Goal: Task Accomplishment & Management: Use online tool/utility

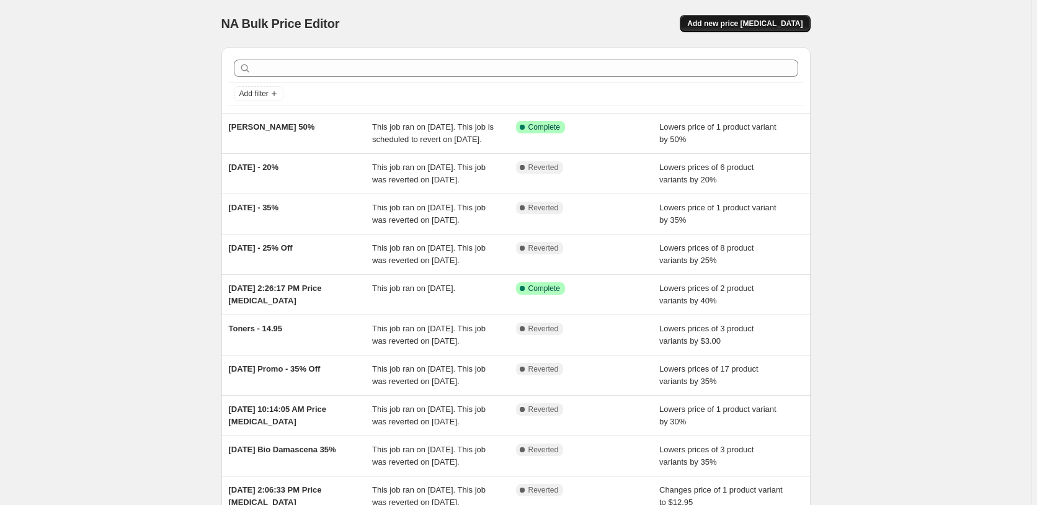
click at [715, 30] on button "Add new price [MEDICAL_DATA]" at bounding box center [745, 23] width 130 height 17
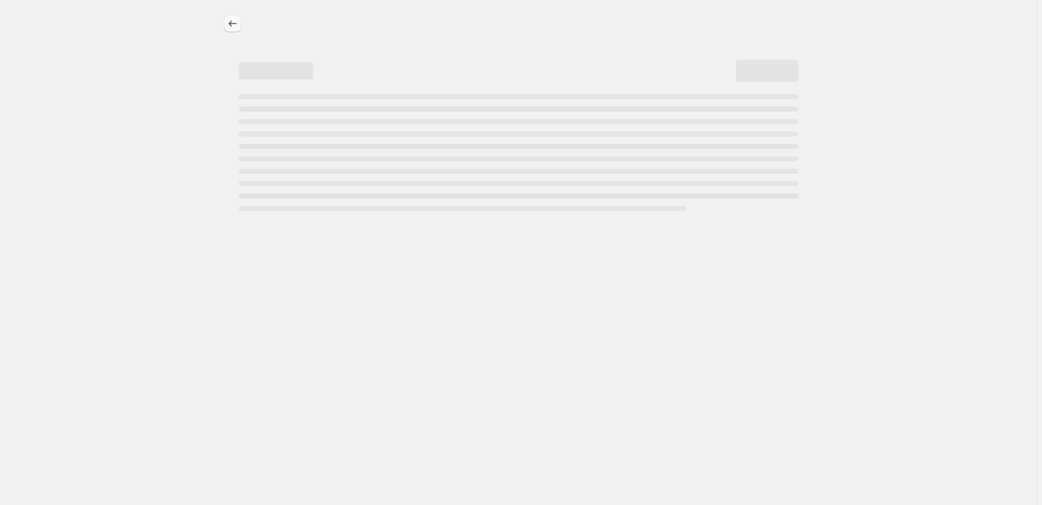
select select "percentage"
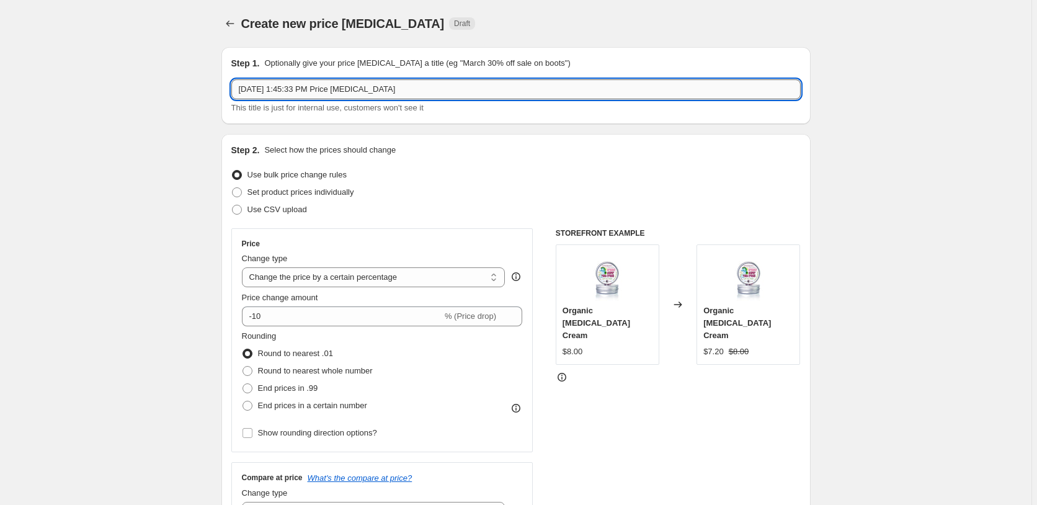
drag, startPoint x: 455, startPoint y: 91, endPoint x: 102, endPoint y: 91, distance: 352.9
click at [231, 91] on input "[DATE] 1:45:33 PM Price [MEDICAL_DATA]" at bounding box center [515, 89] width 569 height 20
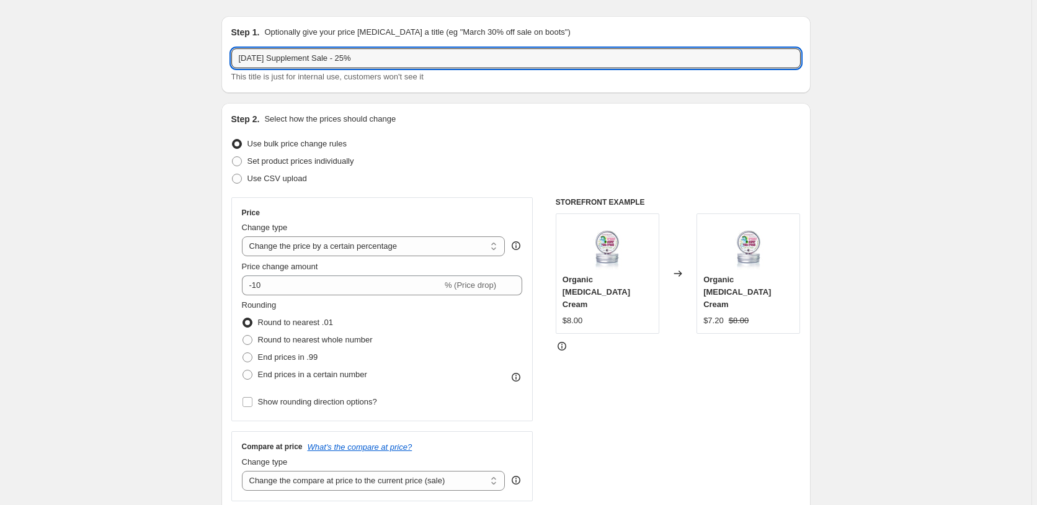
scroll to position [63, 0]
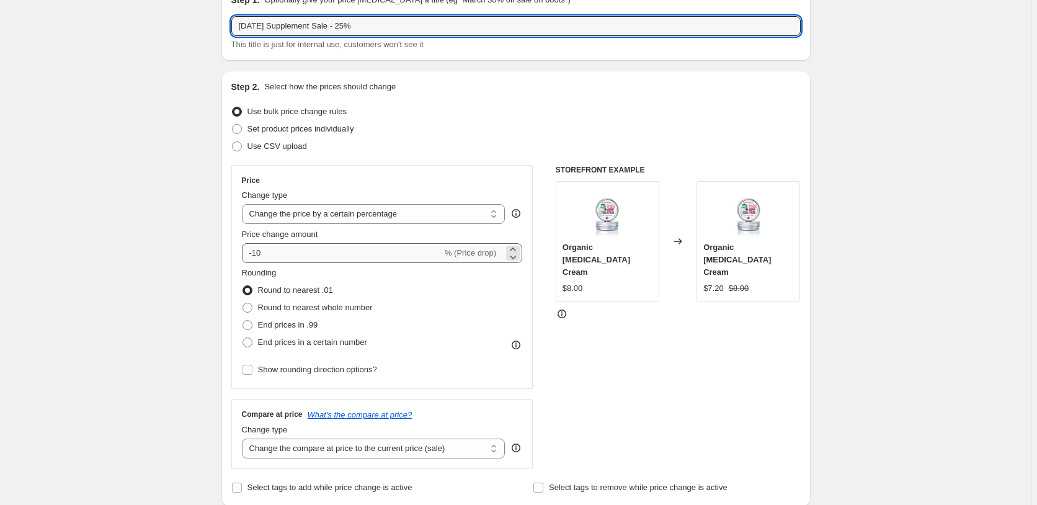
type input "[DATE] Supplement Sale - 25%"
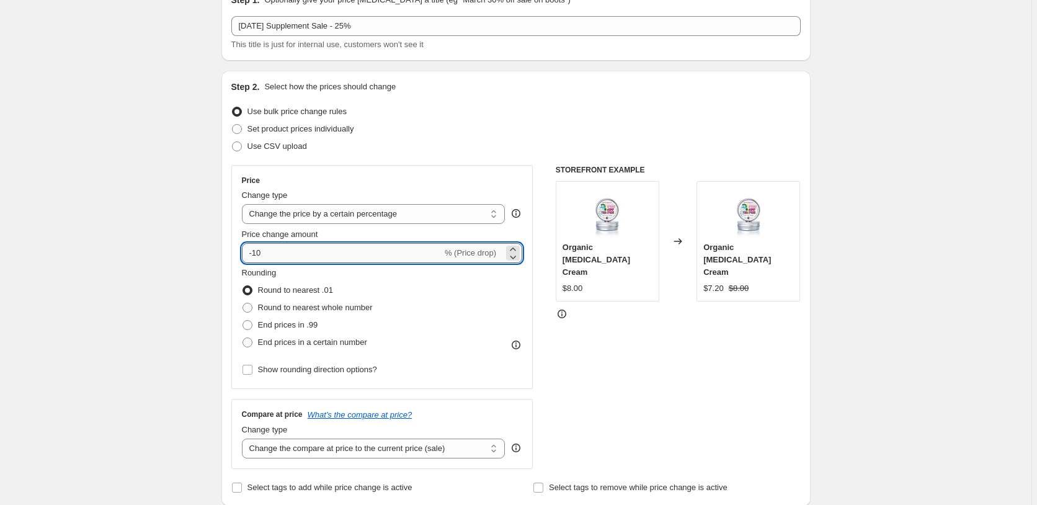
click at [293, 253] on input "-10" at bounding box center [342, 253] width 200 height 20
type input "-1"
type input "-25"
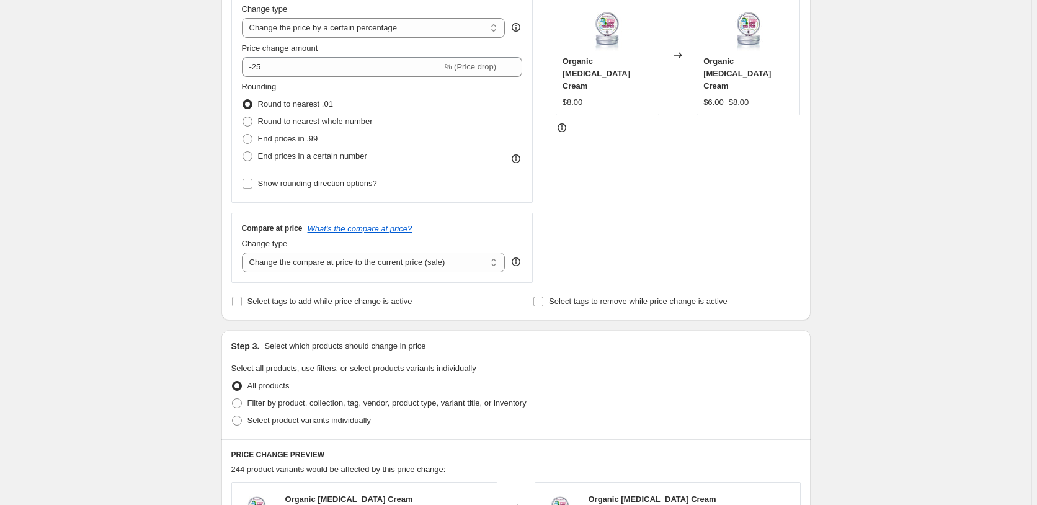
scroll to position [253, 0]
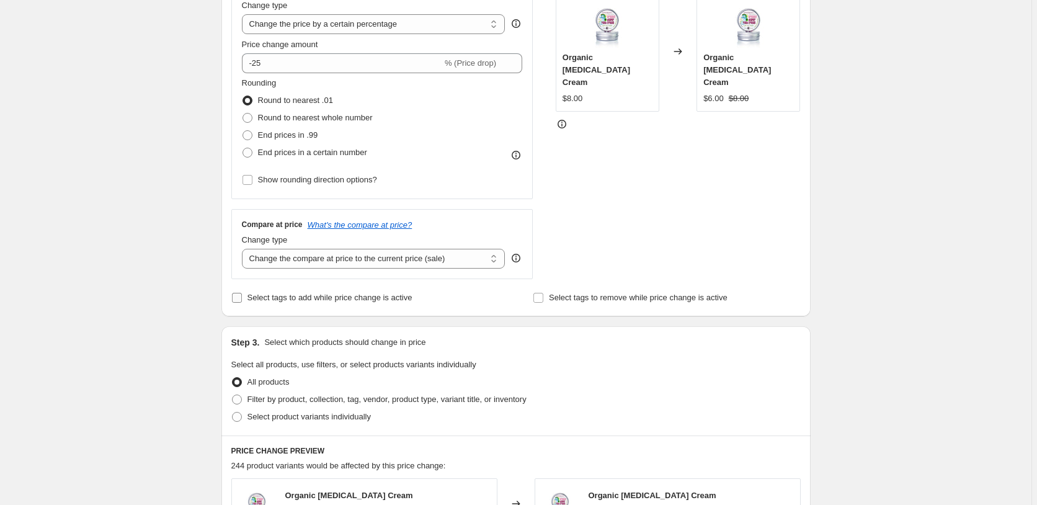
click at [249, 296] on label "Select tags to add while price change is active" at bounding box center [321, 297] width 181 height 17
click at [242, 296] on input "Select tags to add while price change is active" at bounding box center [237, 298] width 10 height 10
checkbox input "true"
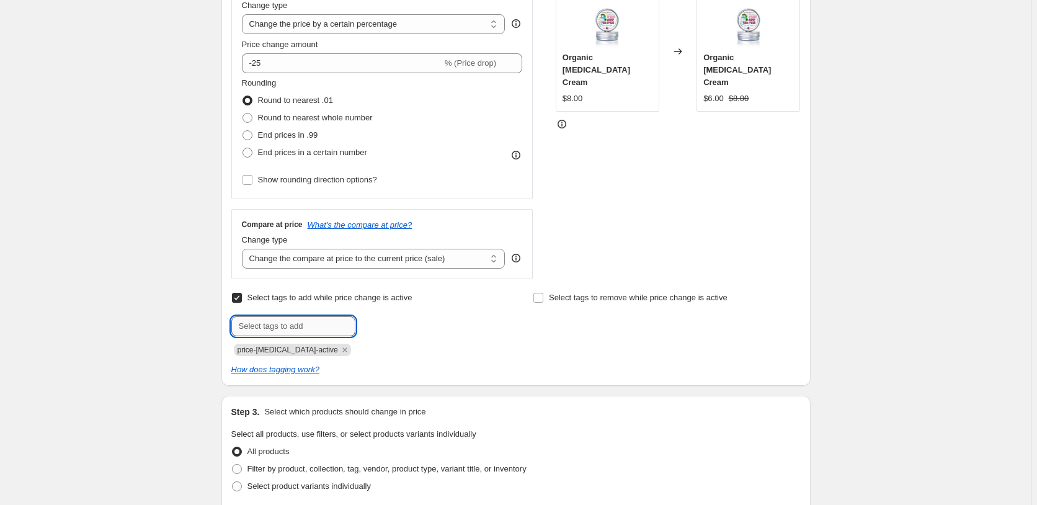
click at [271, 331] on input "text" at bounding box center [293, 326] width 124 height 20
type input "specials"
click at [409, 326] on span "specials" at bounding box center [396, 325] width 29 height 9
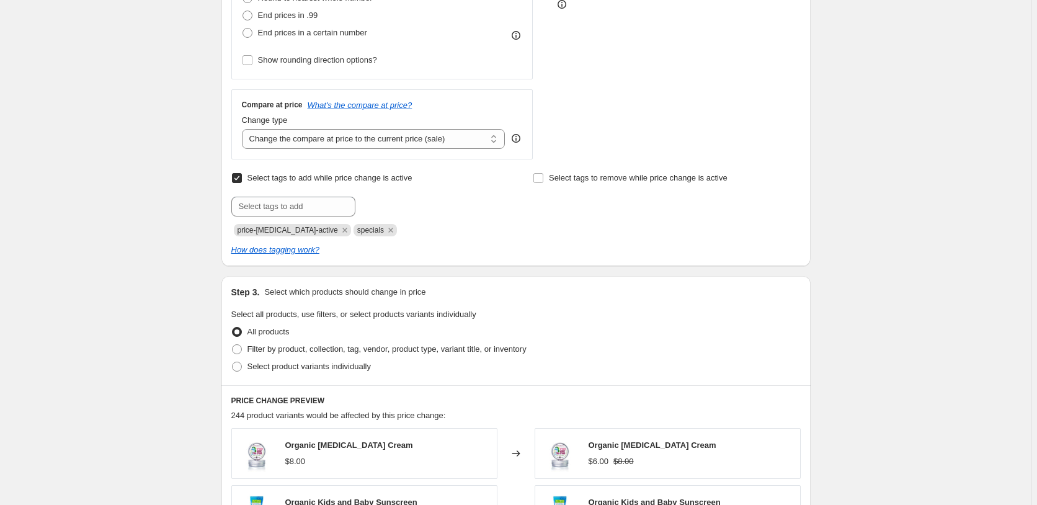
scroll to position [380, 0]
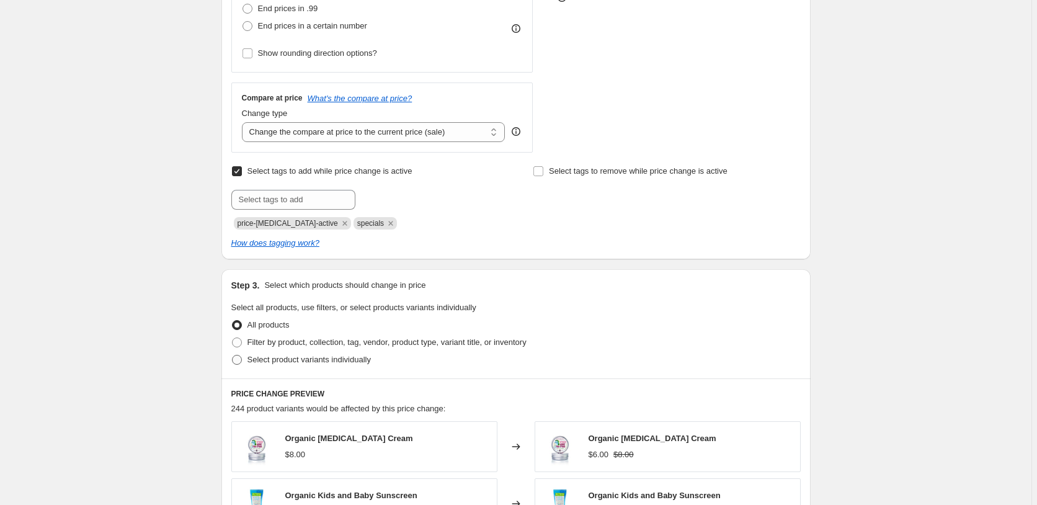
click at [301, 362] on span "Select product variants individually" at bounding box center [308, 359] width 123 height 9
click at [233, 355] on input "Select product variants individually" at bounding box center [232, 355] width 1 height 1
radio input "true"
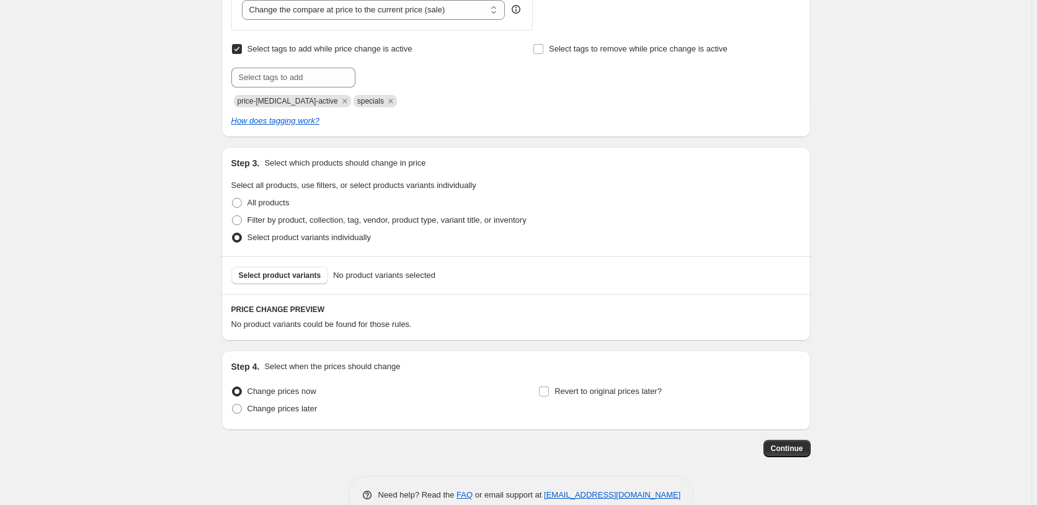
scroll to position [506, 0]
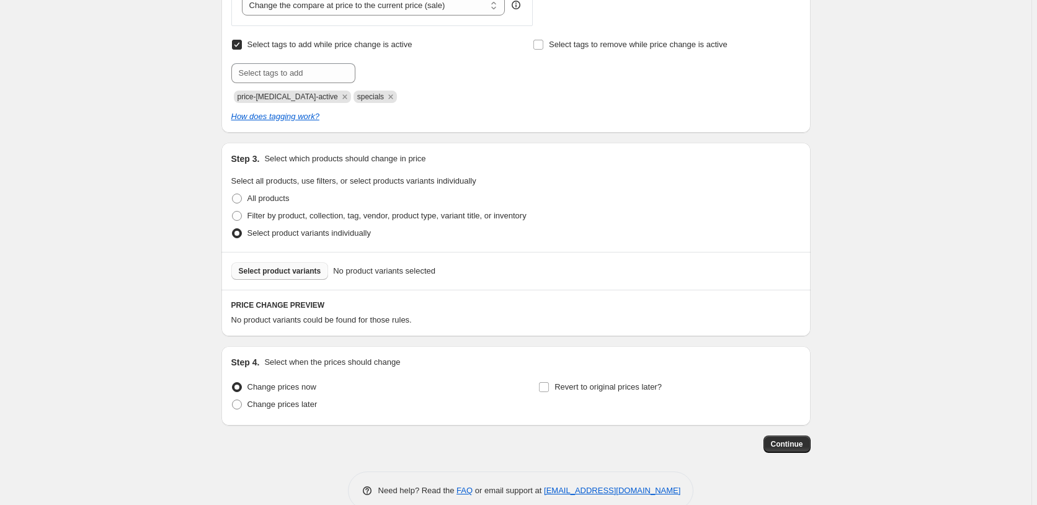
click at [277, 269] on span "Select product variants" at bounding box center [280, 271] width 82 height 10
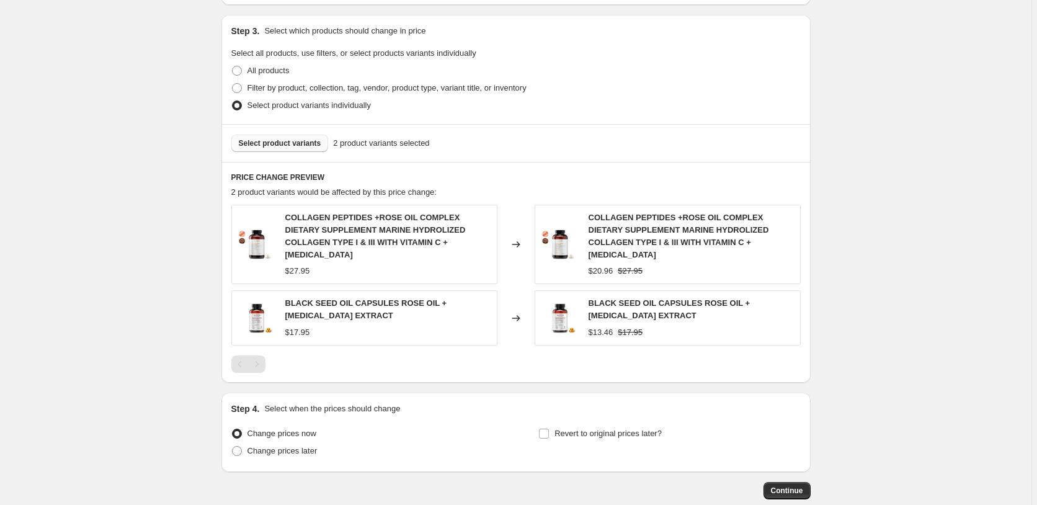
scroll to position [696, 0]
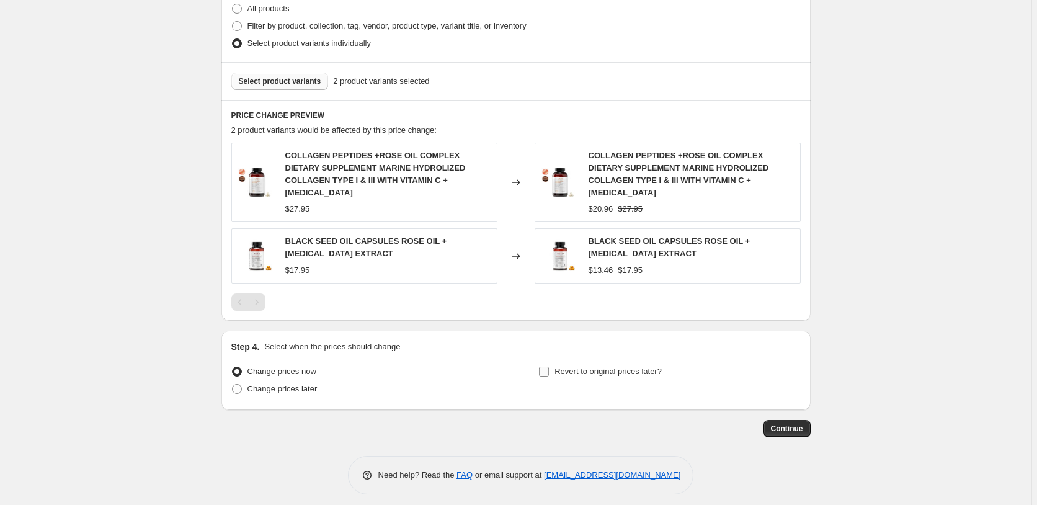
click at [582, 373] on span "Revert to original prices later?" at bounding box center [608, 371] width 107 height 9
click at [549, 373] on input "Revert to original prices later?" at bounding box center [544, 372] width 10 height 10
checkbox input "true"
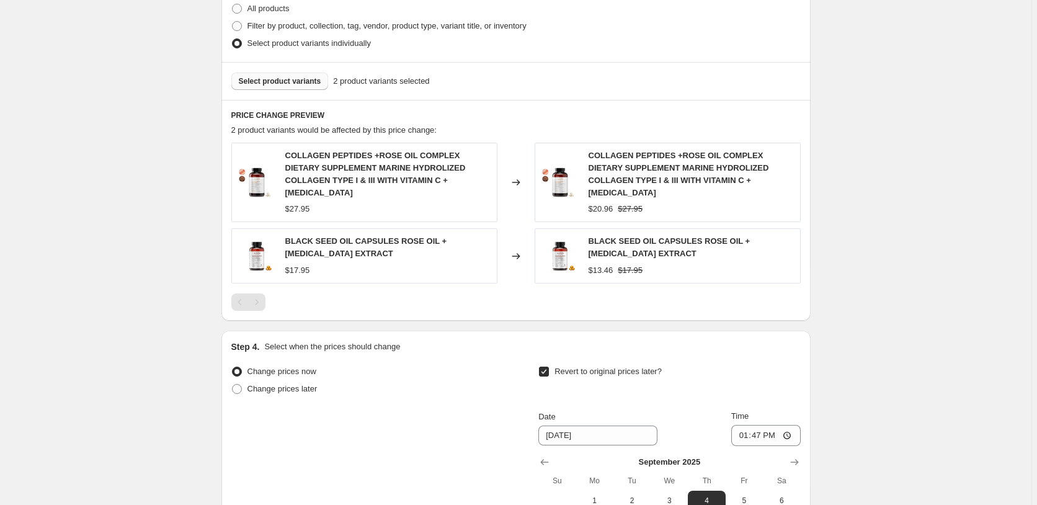
scroll to position [822, 0]
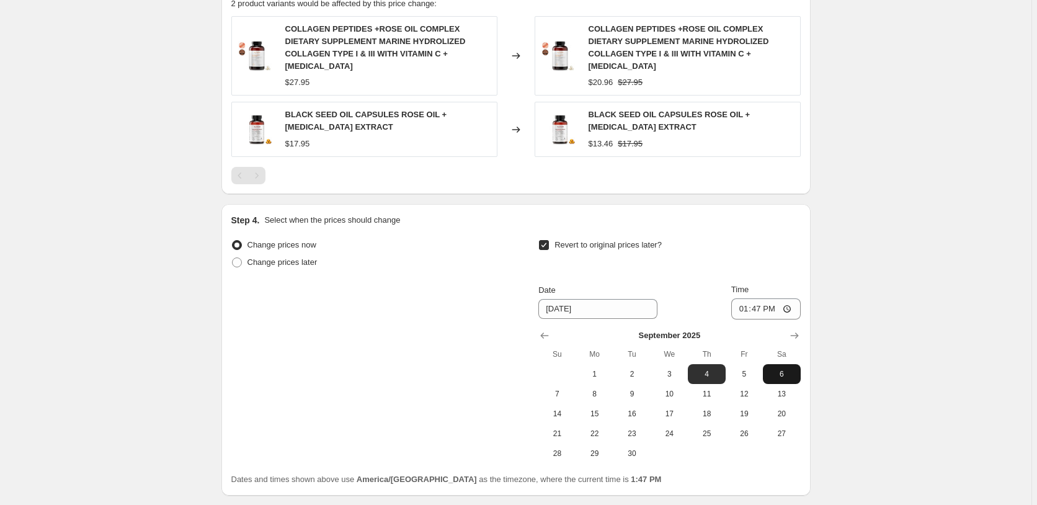
click at [791, 373] on span "6" at bounding box center [781, 374] width 27 height 10
type input "[DATE]"
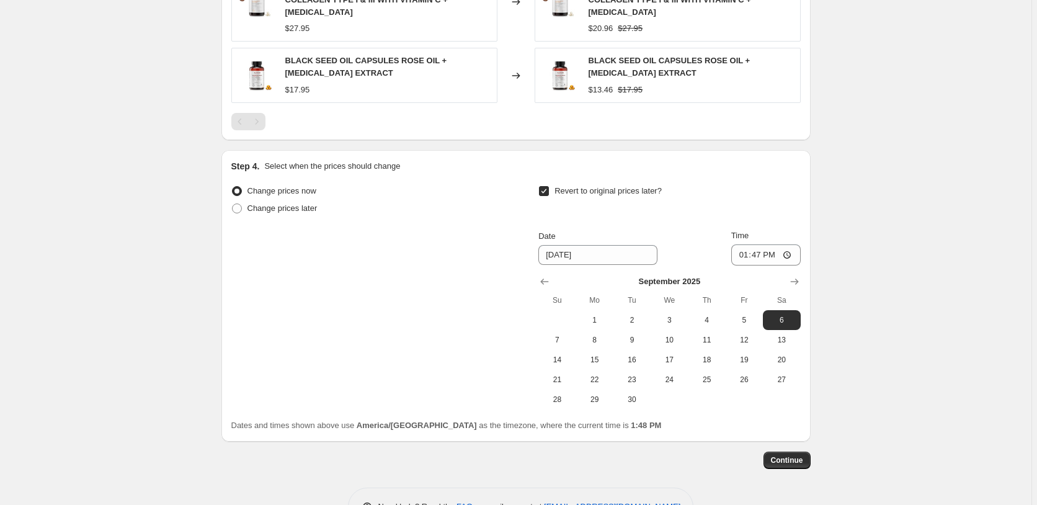
scroll to position [915, 0]
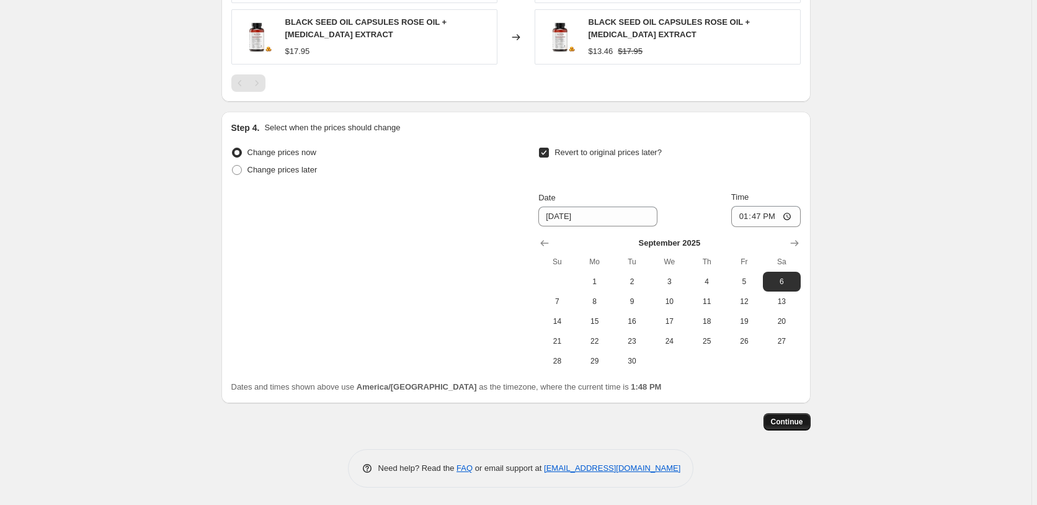
click at [801, 421] on span "Continue" at bounding box center [787, 422] width 32 height 10
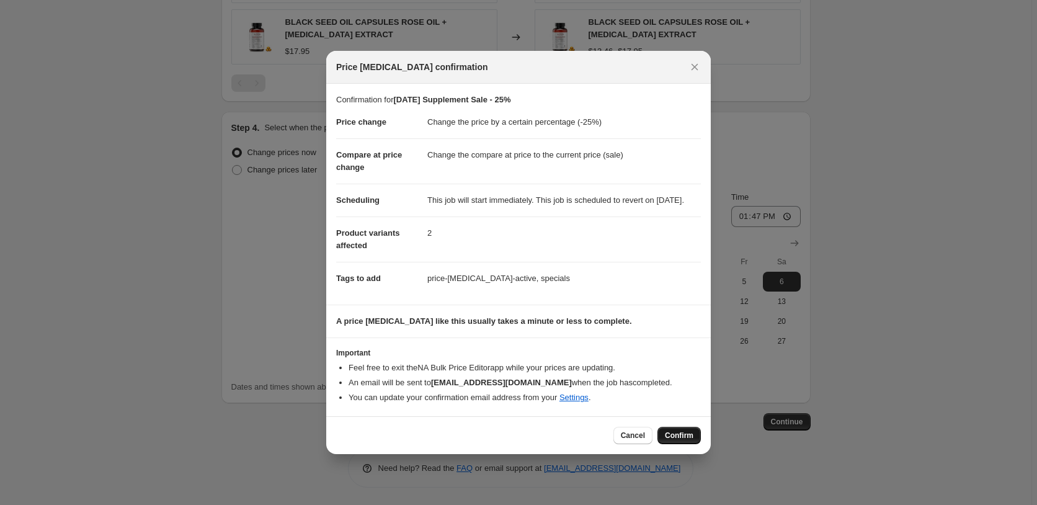
click at [692, 440] on span "Confirm" at bounding box center [679, 435] width 29 height 10
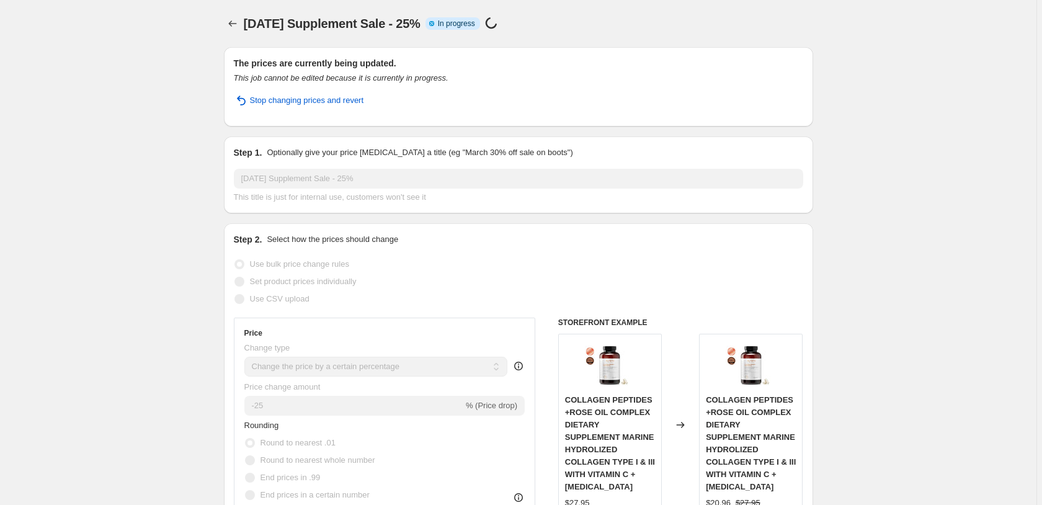
select select "percentage"
